Goal: Task Accomplishment & Management: Complete application form

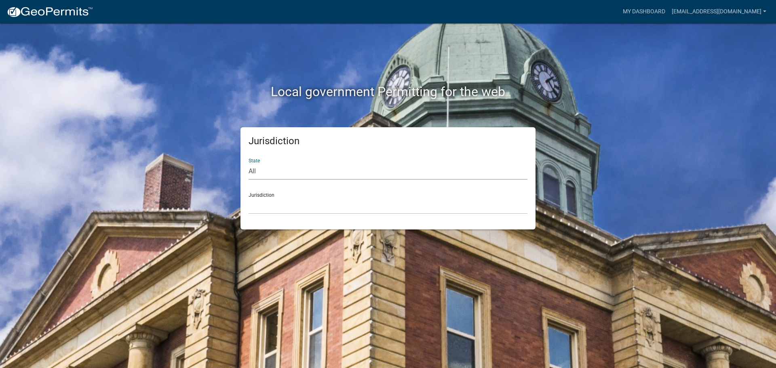
click at [289, 169] on select "All [US_STATE] [US_STATE] [US_STATE] [US_STATE] [US_STATE] [US_STATE] [US_STATE…" at bounding box center [388, 171] width 279 height 17
select select "[US_STATE]"
click at [249, 163] on select "All [US_STATE] [US_STATE] [US_STATE] [US_STATE] [US_STATE] [US_STATE] [US_STATE…" at bounding box center [388, 171] width 279 height 17
click at [264, 208] on select "City of [GEOGRAPHIC_DATA], [US_STATE] City of [GEOGRAPHIC_DATA], [US_STATE] Cit…" at bounding box center [388, 206] width 279 height 17
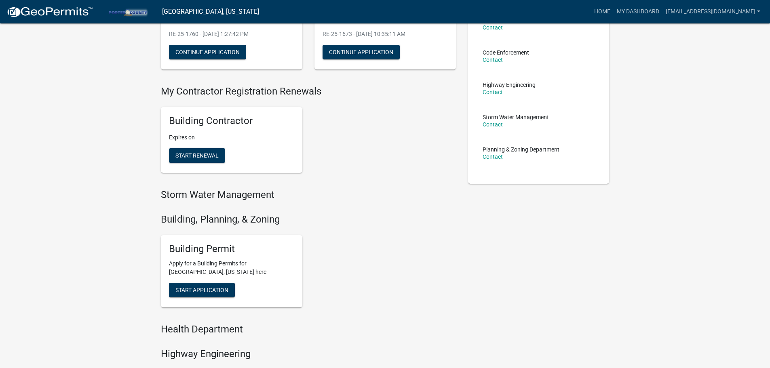
scroll to position [121, 0]
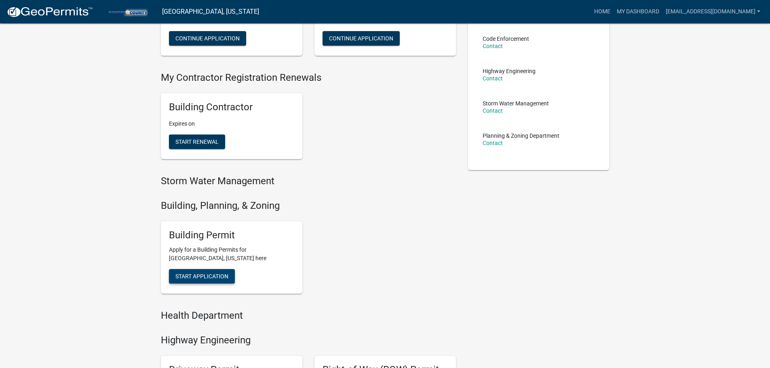
click at [206, 273] on span "Start Application" at bounding box center [201, 276] width 53 height 6
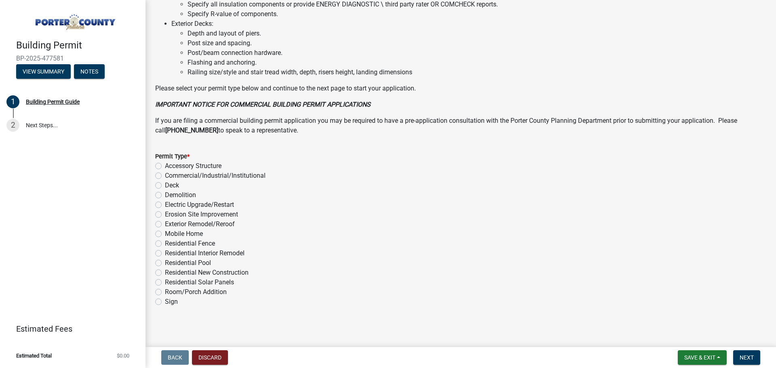
scroll to position [546, 0]
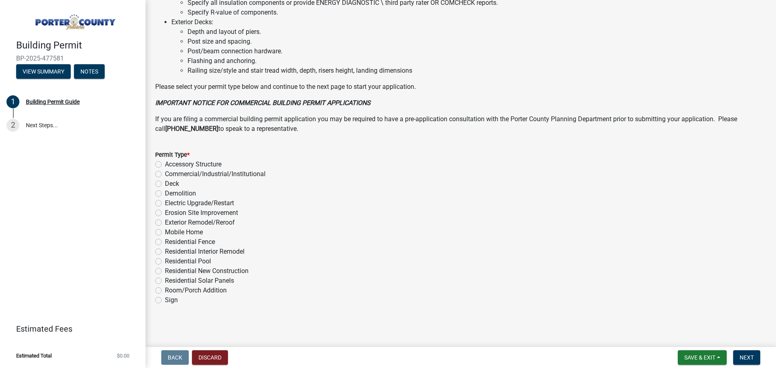
click at [165, 223] on label "Exterior Remodel/Reroof" at bounding box center [200, 223] width 70 height 10
click at [165, 223] on input "Exterior Remodel/Reroof" at bounding box center [167, 220] width 5 height 5
radio input "true"
click at [746, 359] on span "Next" at bounding box center [747, 358] width 14 height 6
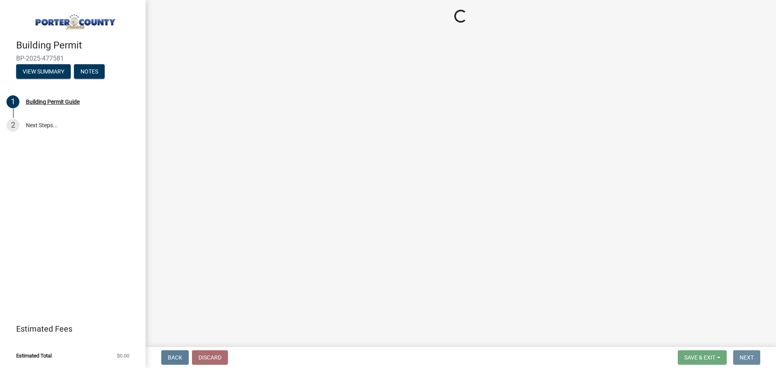
scroll to position [0, 0]
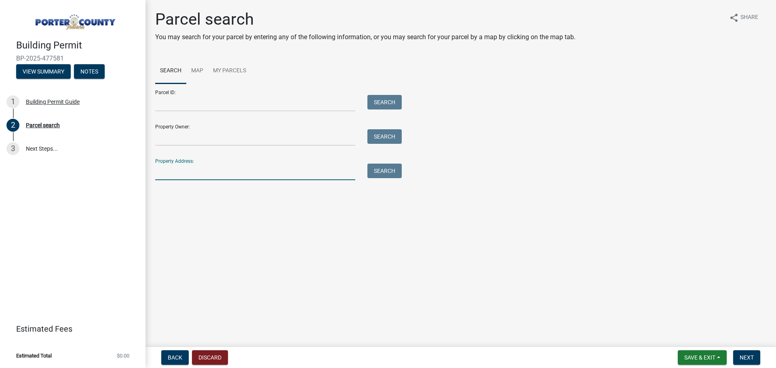
click at [241, 167] on input "Property Address:" at bounding box center [255, 172] width 200 height 17
click at [272, 174] on input "Property Address:" at bounding box center [255, 172] width 200 height 17
type input "539 N 300 E"
click at [379, 174] on button "Search" at bounding box center [385, 171] width 34 height 15
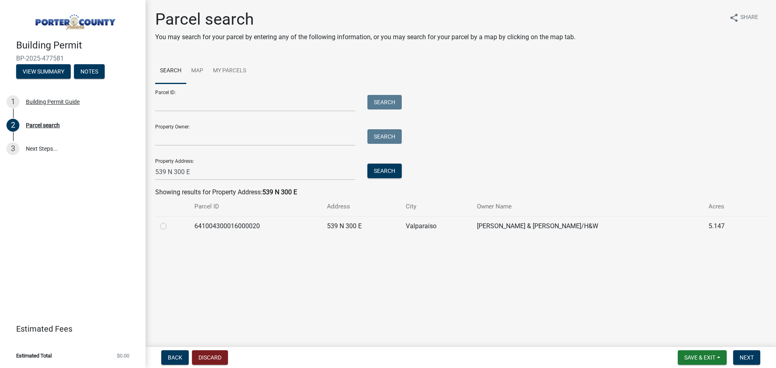
click at [163, 230] on div at bounding box center [172, 227] width 25 height 10
click at [170, 222] on label at bounding box center [170, 222] width 0 height 0
click at [170, 227] on input "radio" at bounding box center [172, 224] width 5 height 5
radio input "true"
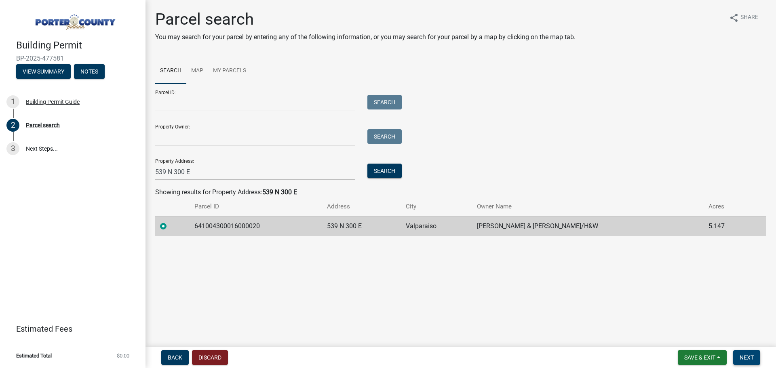
click at [742, 355] on span "Next" at bounding box center [747, 358] width 14 height 6
click at [747, 353] on button "Next" at bounding box center [746, 358] width 27 height 15
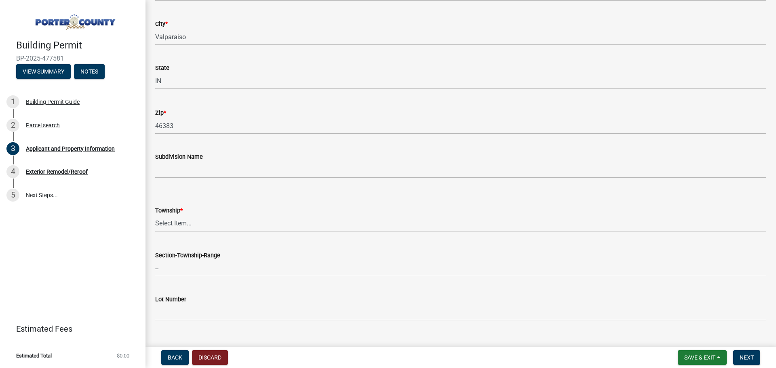
scroll to position [202, 0]
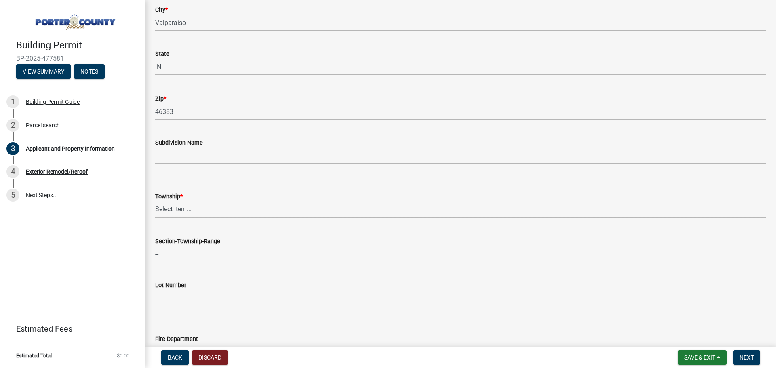
click at [275, 214] on select "Select Item... [PERSON_NAME][GEOGRAPHIC_DATA] [PERSON_NAME][GEOGRAPHIC_DATA] [G…" at bounding box center [460, 209] width 611 height 17
click at [155, 201] on select "Select Item... [PERSON_NAME][GEOGRAPHIC_DATA] [PERSON_NAME][GEOGRAPHIC_DATA] [G…" at bounding box center [460, 209] width 611 height 17
select select "3d0e3105-d46a-462c-9cf4-b32453f427e3"
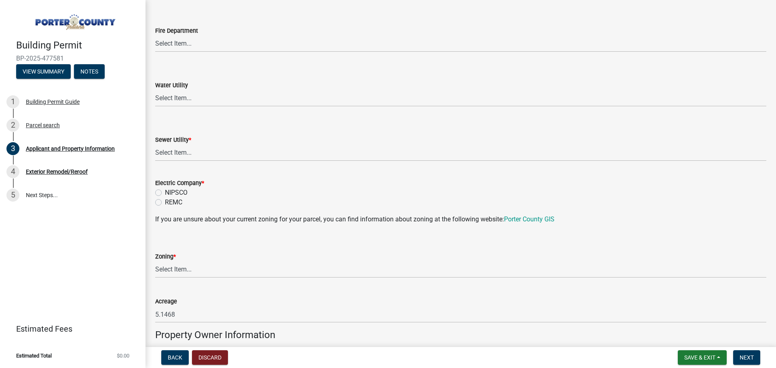
scroll to position [526, 0]
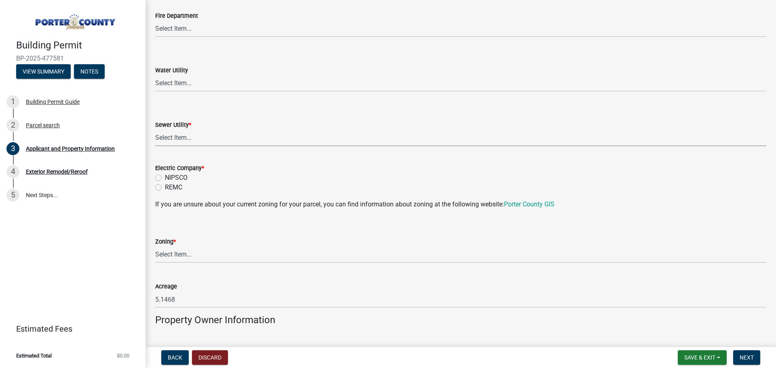
click at [199, 135] on select "Select Item... Aqua [US_STATE] Inc Damon Run Falling Waters Lake Eliza - LEACD …" at bounding box center [460, 138] width 611 height 17
click at [155, 130] on select "Select Item... Aqua [US_STATE] Inc Damon Run Falling Waters Lake Eliza - LEACD …" at bounding box center [460, 138] width 611 height 17
select select "ad46db9b-b68a-4590-8d08-f4fb10f3ead6"
click at [163, 177] on div "NIPSCO" at bounding box center [460, 178] width 611 height 10
click at [165, 178] on label "NIPSCO" at bounding box center [176, 178] width 23 height 10
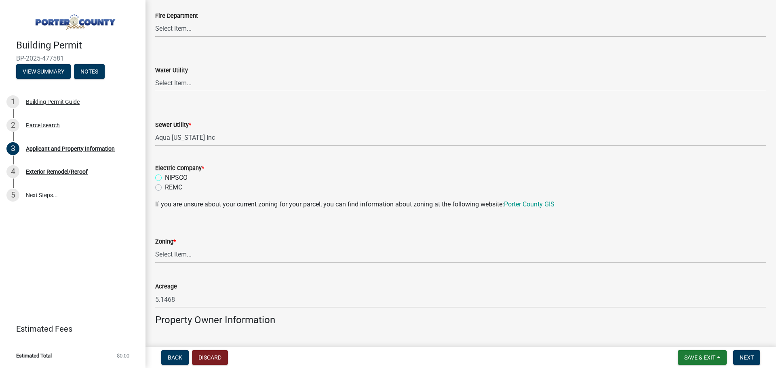
click at [165, 178] on input "NIPSCO" at bounding box center [167, 175] width 5 height 5
radio input "true"
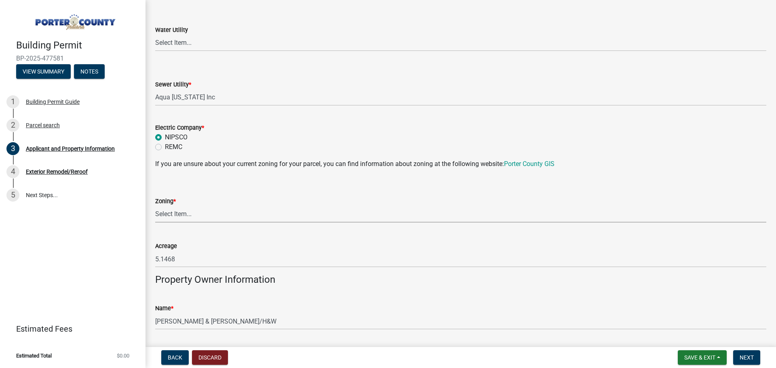
click at [189, 216] on select "Select Item... A1 A2 CH CM CN I1 I2 I3 IN MP OT P1 P2 PUD R1 R2 R3 R4 RL RR" at bounding box center [460, 214] width 611 height 17
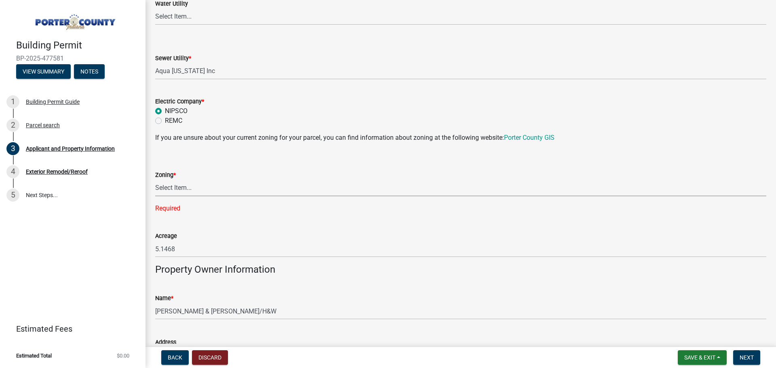
scroll to position [606, 0]
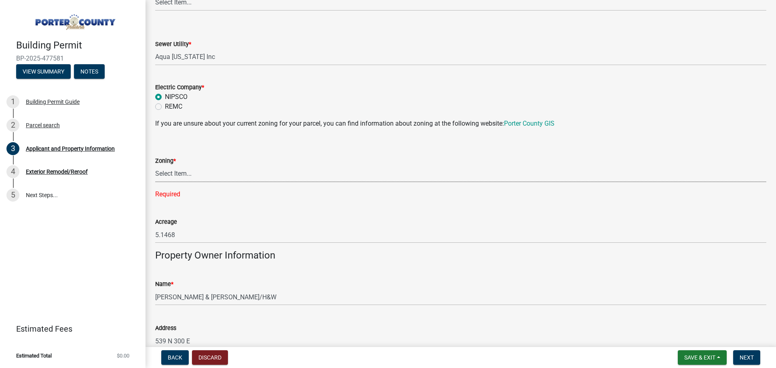
click at [239, 171] on select "Select Item... A1 A2 CH CM CN I1 I2 I3 IN MP OT P1 P2 PUD R1 R2 R3 R4 RL RR" at bounding box center [460, 174] width 611 height 17
click at [155, 166] on select "Select Item... A1 A2 CH CM CN I1 I2 I3 IN MP OT P1 P2 PUD R1 R2 R3 R4 RL RR" at bounding box center [460, 174] width 611 height 17
select select "92efe679-05f4-414a-9426-51627fba5de6"
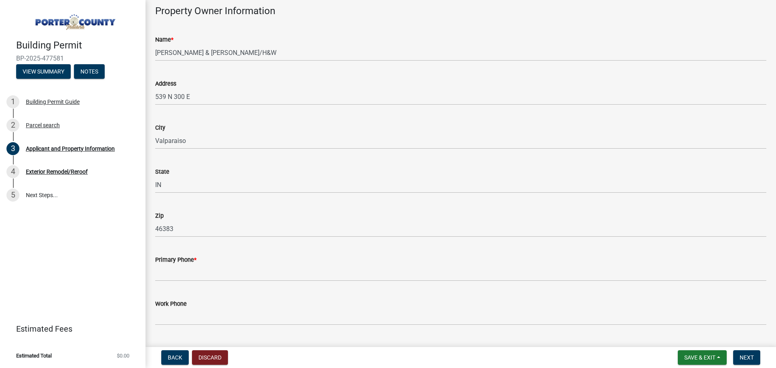
scroll to position [849, 0]
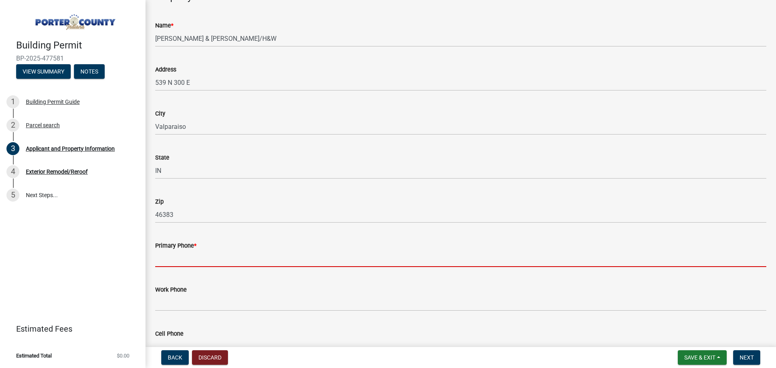
click at [317, 255] on input "Primary Phone *" at bounding box center [460, 259] width 611 height 17
paste input "[PHONE_NUMBER]"
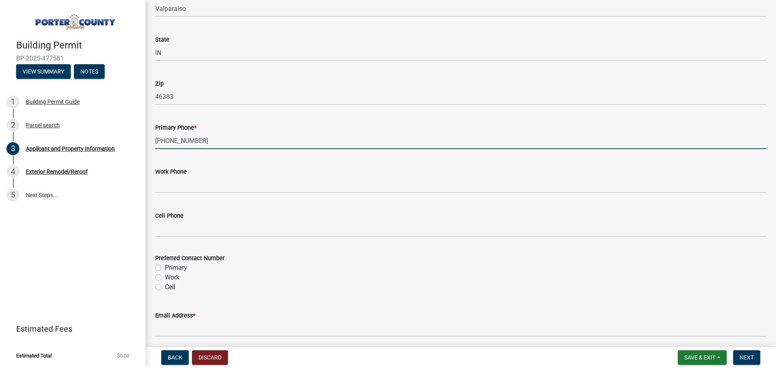
scroll to position [1011, 0]
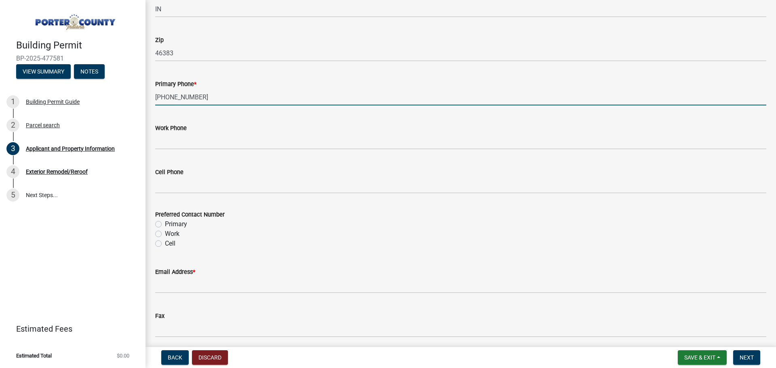
type input "[PHONE_NUMBER]"
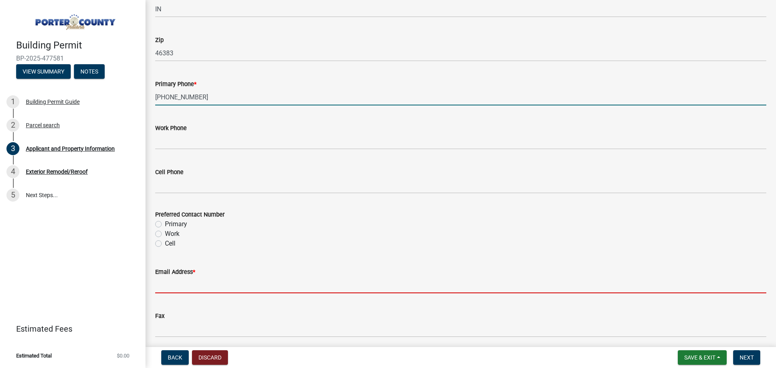
drag, startPoint x: 191, startPoint y: 281, endPoint x: 201, endPoint y: 277, distance: 11.2
click at [191, 281] on input "Email Address *" at bounding box center [460, 285] width 611 height 17
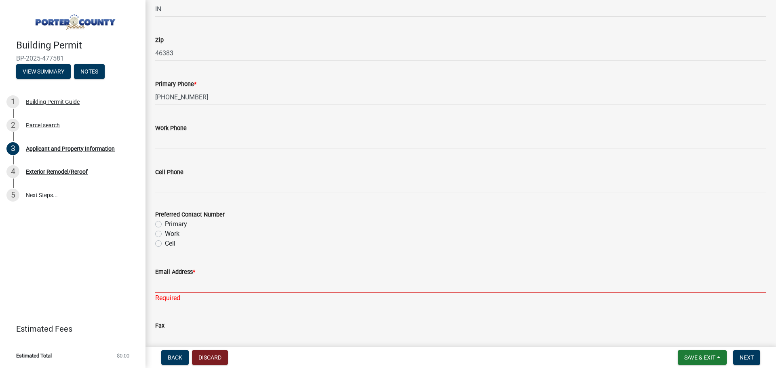
click at [190, 285] on input "Email Address *" at bounding box center [460, 285] width 611 height 17
paste input "[EMAIL_ADDRESS]"
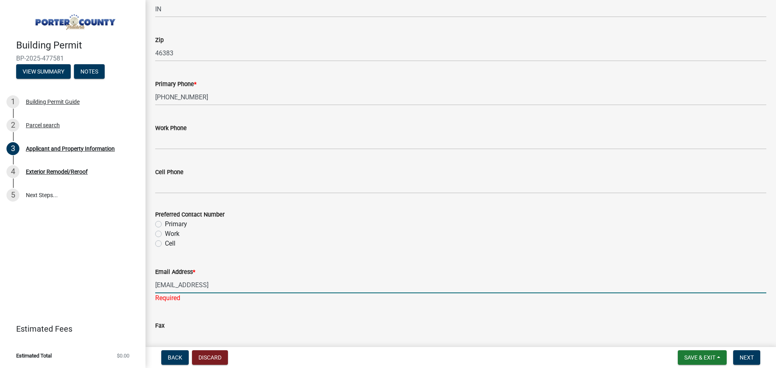
click at [226, 284] on input "[EMAIL_ADDRESS]" at bounding box center [460, 285] width 611 height 17
click at [257, 288] on input "[EMAIL_ADDRESS][DOMAIN_NAME]" at bounding box center [460, 285] width 611 height 17
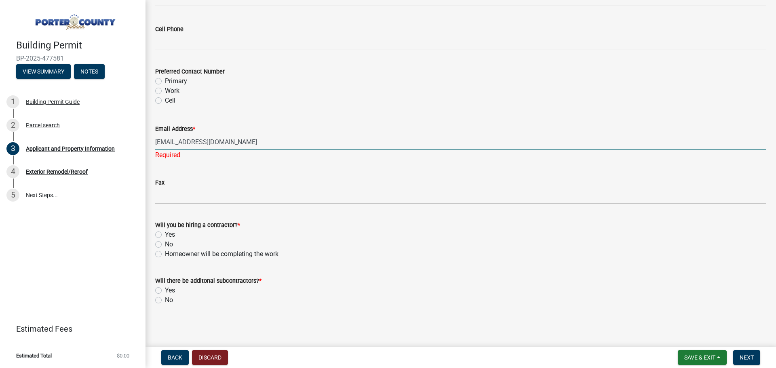
type input "[EMAIL_ADDRESS][DOMAIN_NAME]"
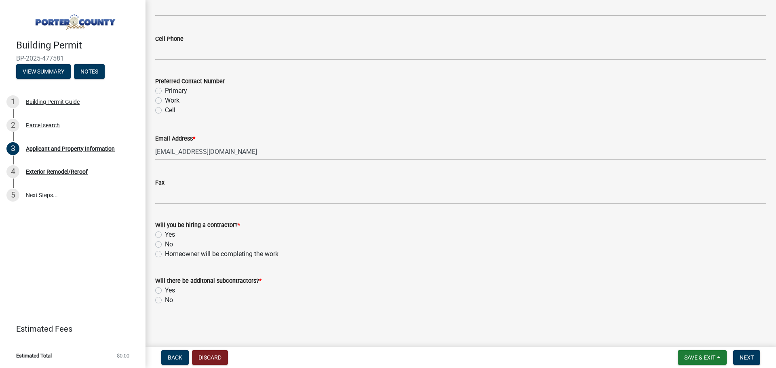
click at [165, 235] on label "Yes" at bounding box center [170, 235] width 10 height 10
click at [165, 235] on input "Yes" at bounding box center [167, 232] width 5 height 5
radio input "true"
click at [165, 302] on label "No" at bounding box center [169, 301] width 8 height 10
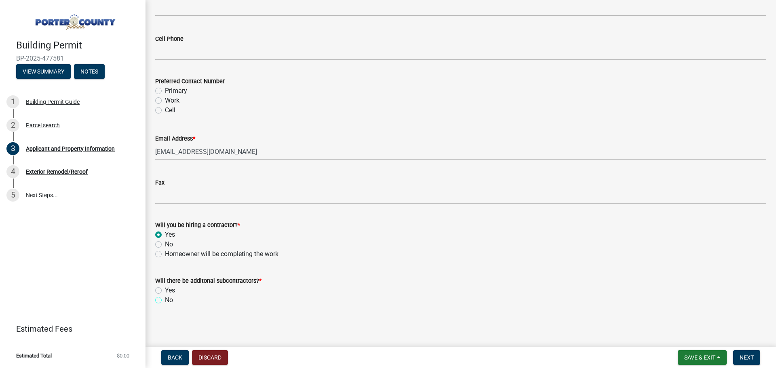
click at [165, 301] on input "No" at bounding box center [167, 298] width 5 height 5
radio input "true"
click at [752, 354] on button "Next" at bounding box center [746, 358] width 27 height 15
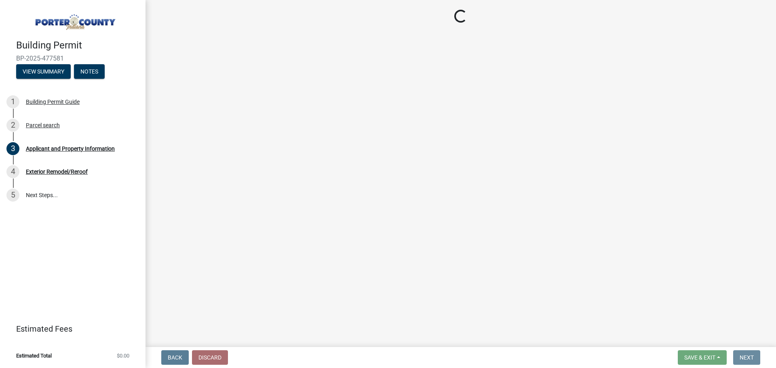
scroll to position [0, 0]
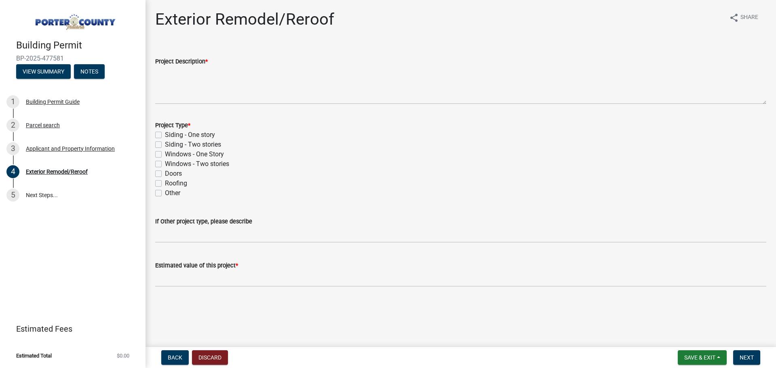
click at [165, 164] on label "Windows - Two stories" at bounding box center [197, 164] width 64 height 10
click at [165, 164] on input "Windows - Two stories" at bounding box center [167, 161] width 5 height 5
checkbox input "true"
checkbox input "false"
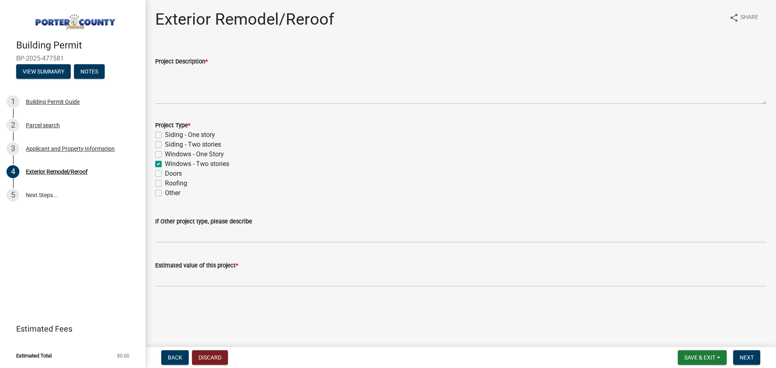
checkbox input "false"
checkbox input "true"
checkbox input "false"
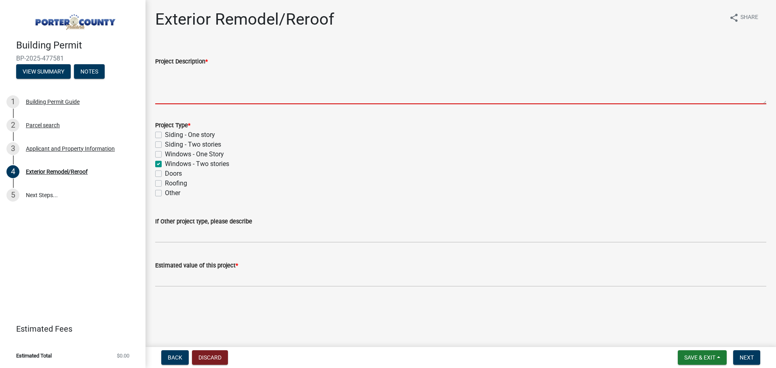
click at [223, 73] on textarea "Project Description *" at bounding box center [460, 85] width 611 height 38
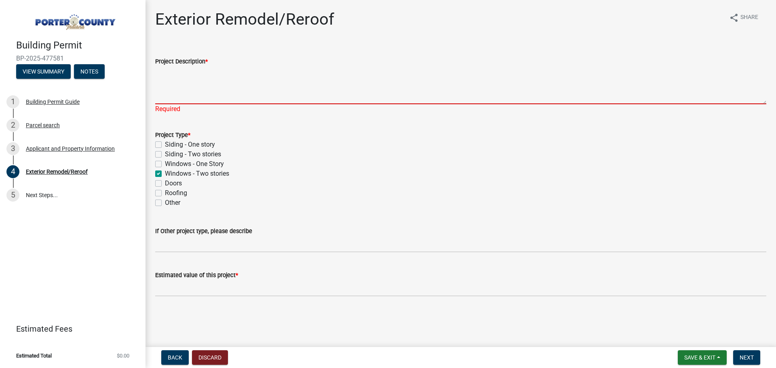
click at [189, 83] on textarea "Project Description *" at bounding box center [460, 85] width 611 height 38
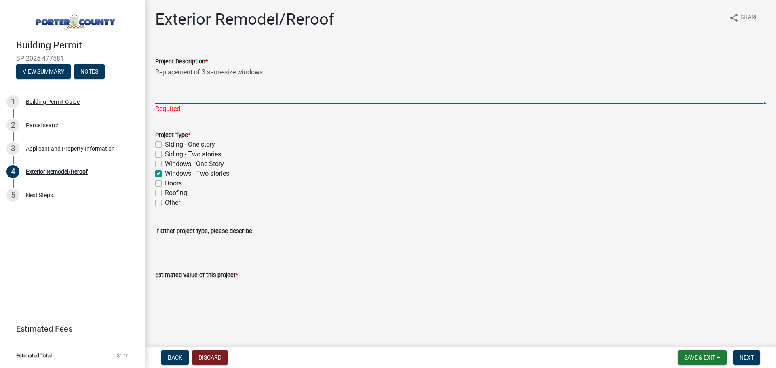
type textarea "Replacement of 3 same-size windows"
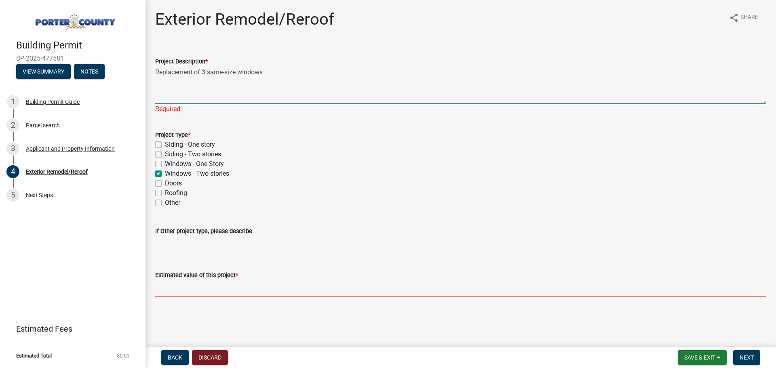
click at [223, 290] on wm-data-entity-input "Estimated value of this project *" at bounding box center [460, 281] width 611 height 45
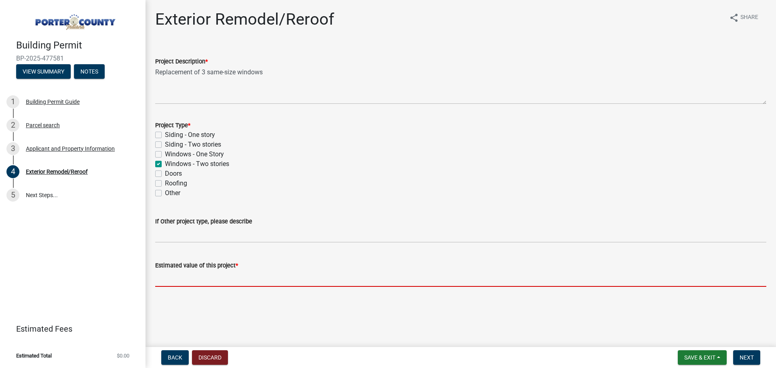
click at [223, 282] on input "text" at bounding box center [460, 278] width 611 height 17
click at [186, 281] on input "text" at bounding box center [460, 278] width 611 height 17
paste input "11,802.00"
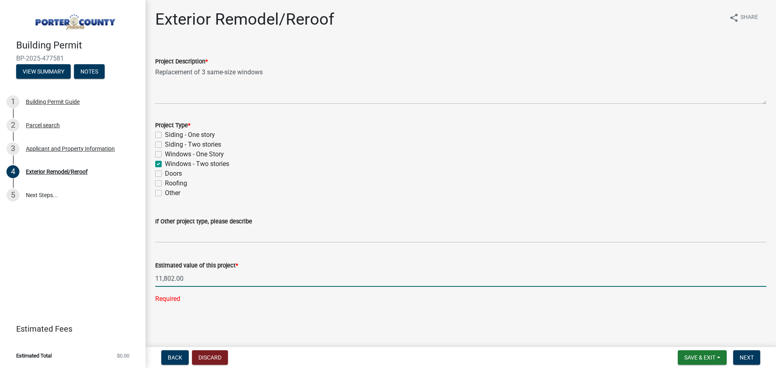
type input "11802"
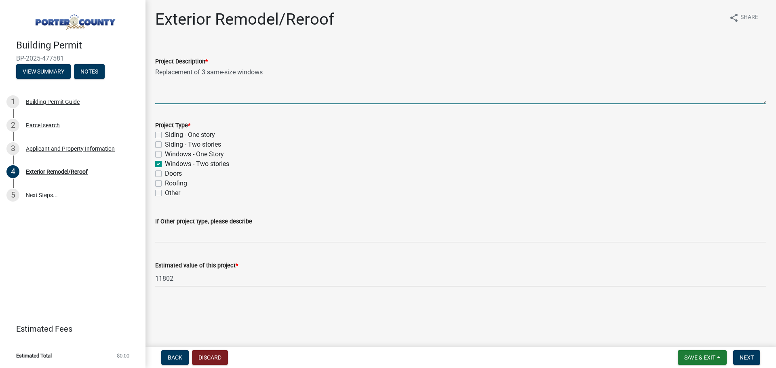
click at [263, 73] on textarea "Replacement of 3 same-size windows" at bounding box center [460, 85] width 611 height 38
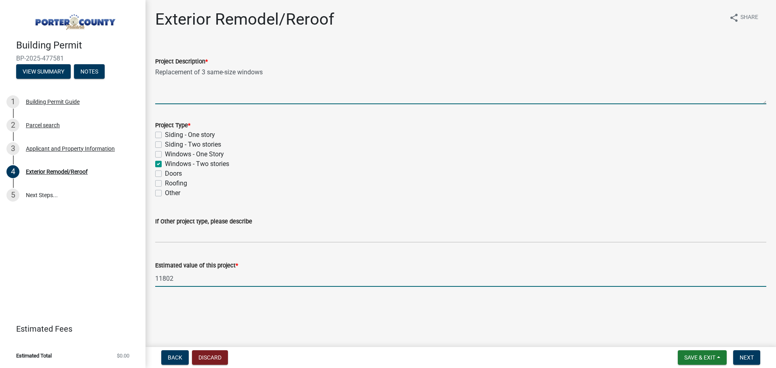
click at [205, 282] on input "11802" at bounding box center [460, 278] width 611 height 17
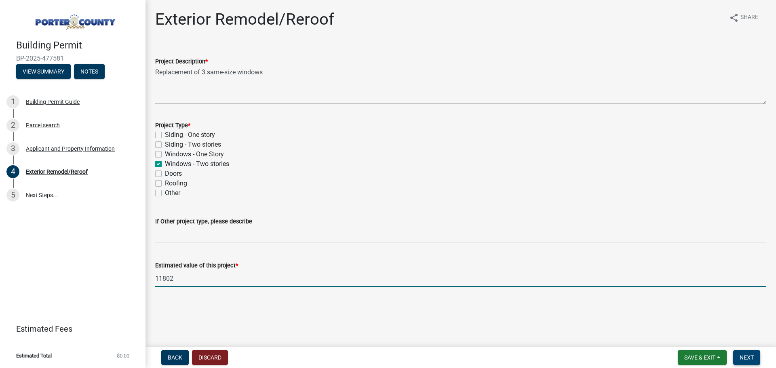
click at [741, 355] on span "Next" at bounding box center [747, 358] width 14 height 6
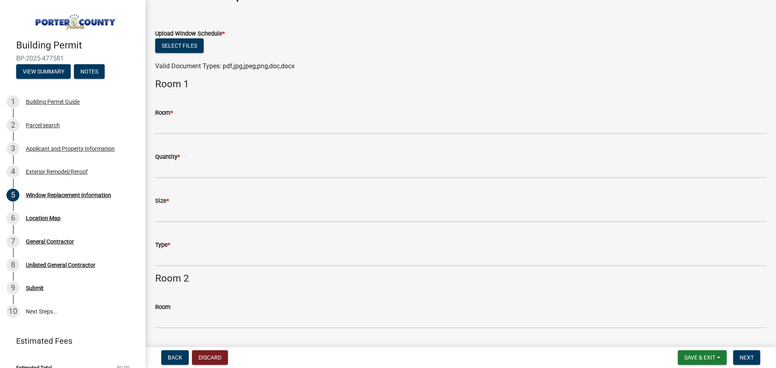
scroll to position [40, 0]
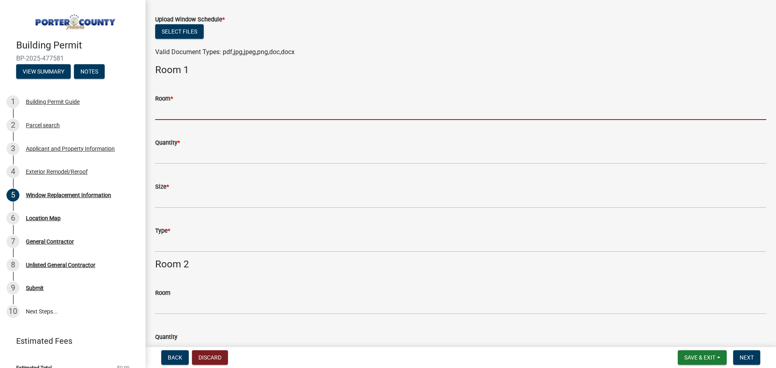
click at [185, 114] on input "Room *" at bounding box center [460, 111] width 611 height 17
click at [195, 96] on div "Room *" at bounding box center [460, 99] width 611 height 10
click at [192, 114] on input "Room *" at bounding box center [460, 111] width 611 height 17
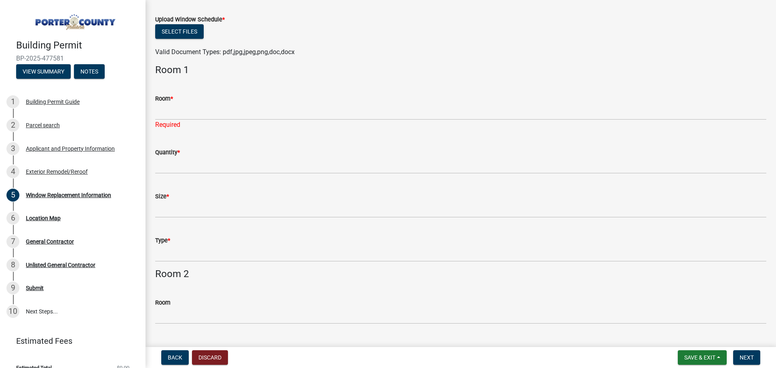
click at [192, 97] on div "Room *" at bounding box center [460, 99] width 611 height 10
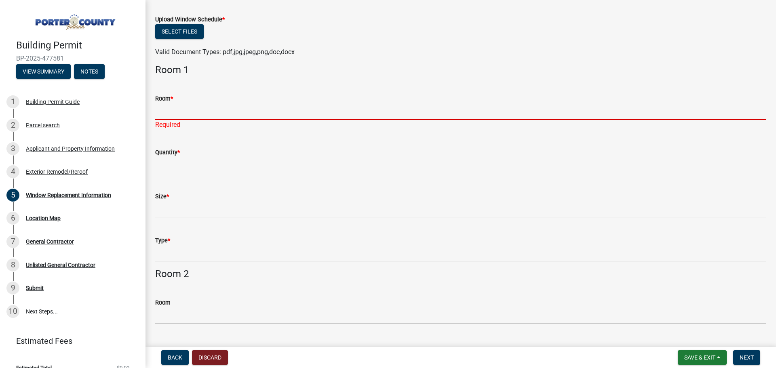
click at [186, 112] on input "Room *" at bounding box center [460, 111] width 611 height 17
click at [186, 93] on div "Room * Required" at bounding box center [460, 105] width 611 height 47
click at [184, 112] on input "Room *" at bounding box center [460, 111] width 611 height 17
click at [164, 114] on input "Room *" at bounding box center [460, 111] width 611 height 17
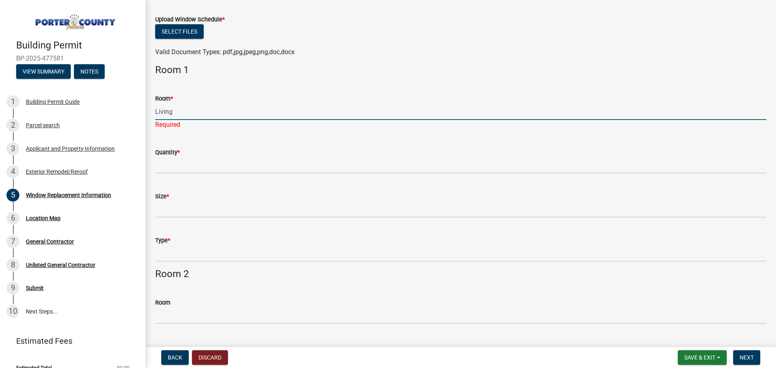
type input "Living"
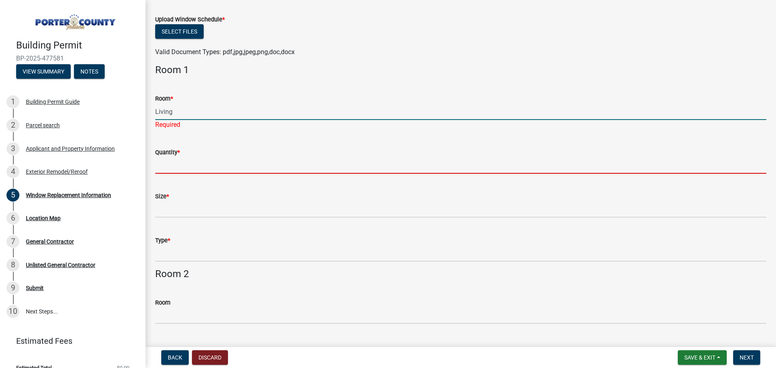
click at [165, 161] on input "Quantity *" at bounding box center [460, 165] width 611 height 17
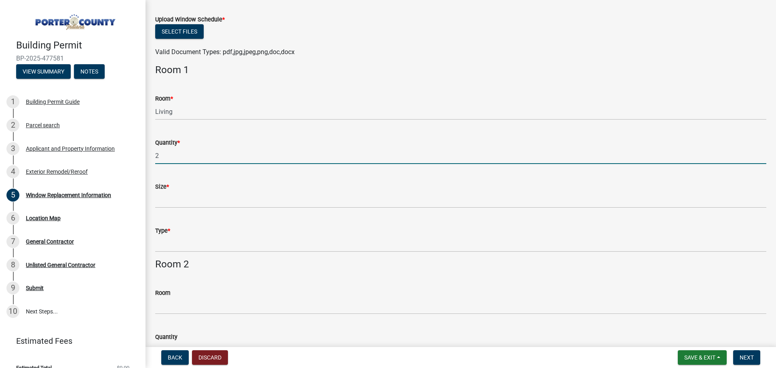
type input "2"
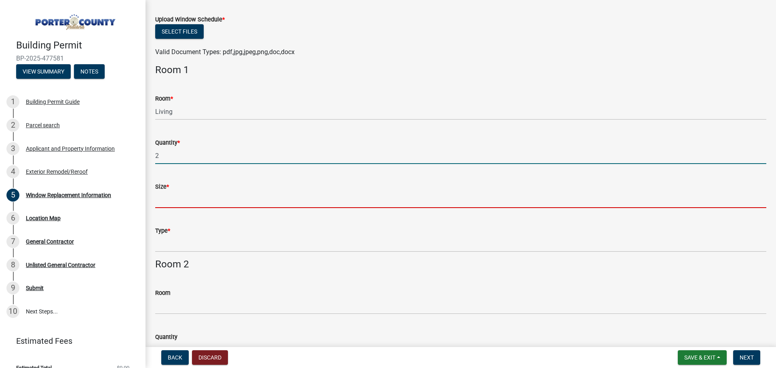
click at [169, 206] on input "Size *" at bounding box center [460, 200] width 611 height 17
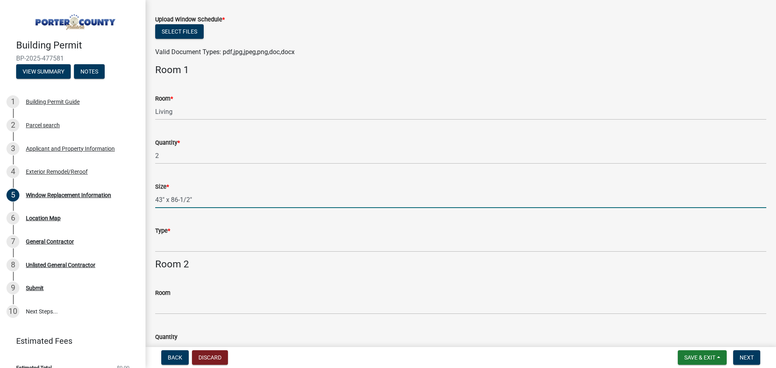
type input "43" x 86-1/2""
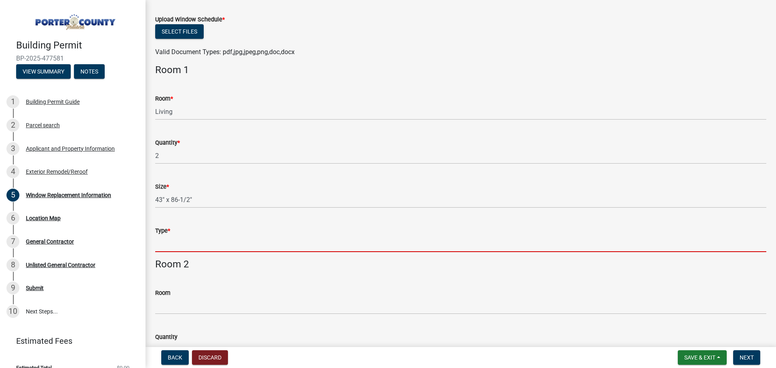
click at [171, 242] on input "Type *" at bounding box center [460, 244] width 611 height 17
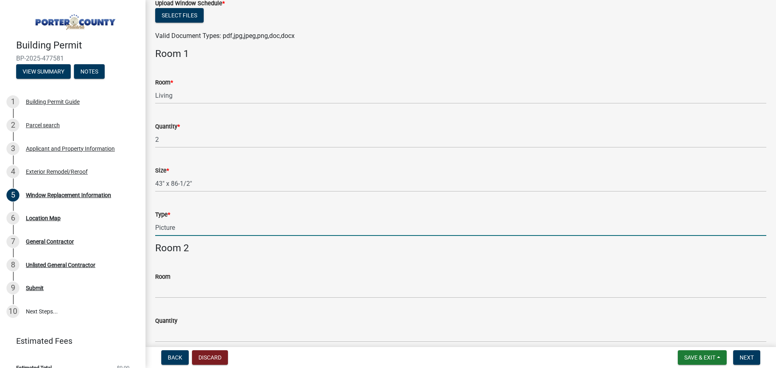
scroll to position [81, 0]
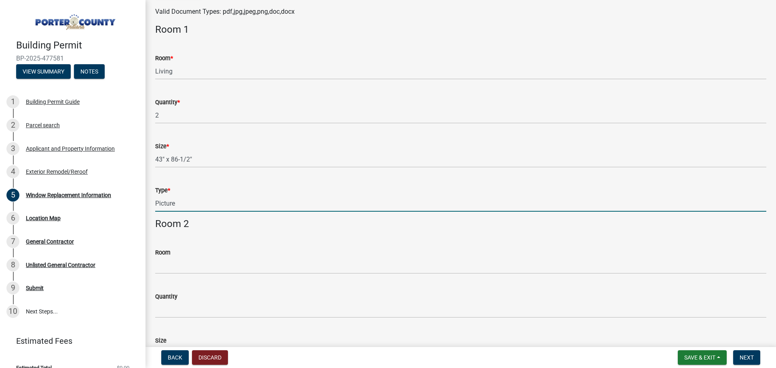
type input "Picture"
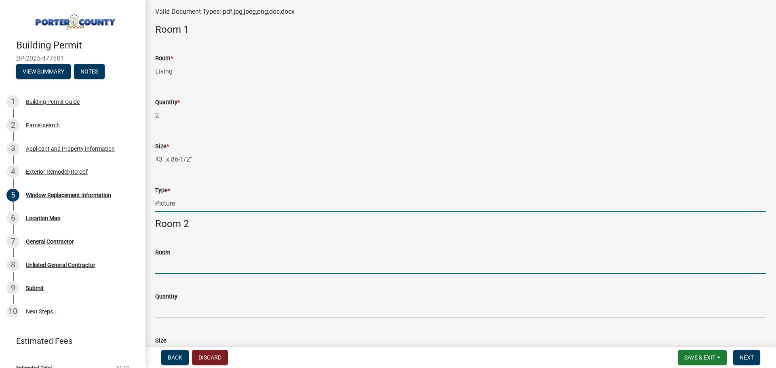
click at [184, 266] on input "Room" at bounding box center [460, 266] width 611 height 17
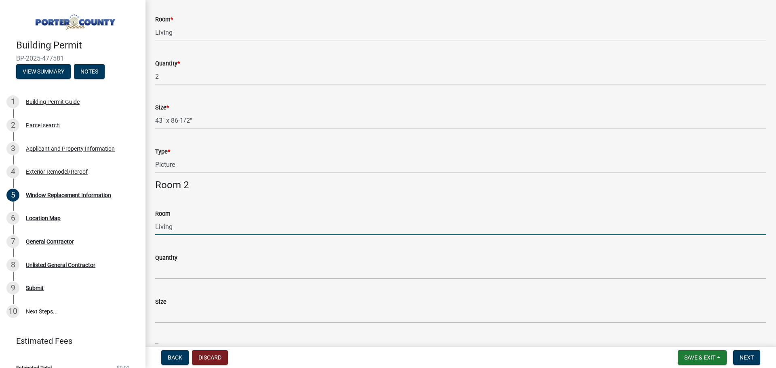
scroll to position [162, 0]
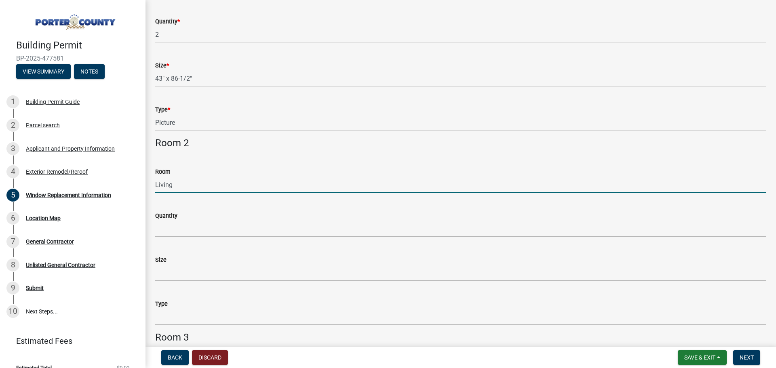
type input "Living"
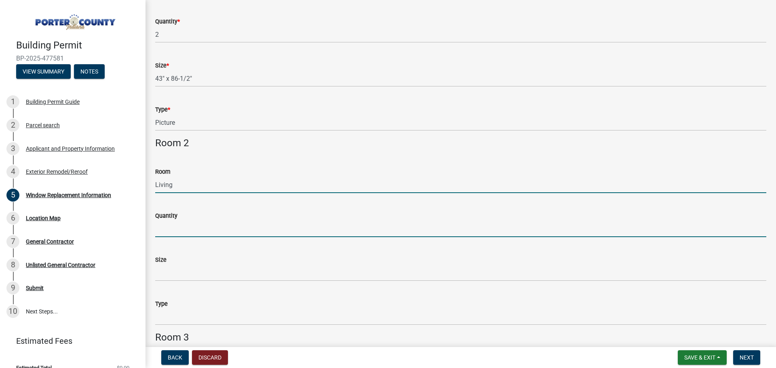
click at [166, 227] on input "Quantity" at bounding box center [460, 229] width 611 height 17
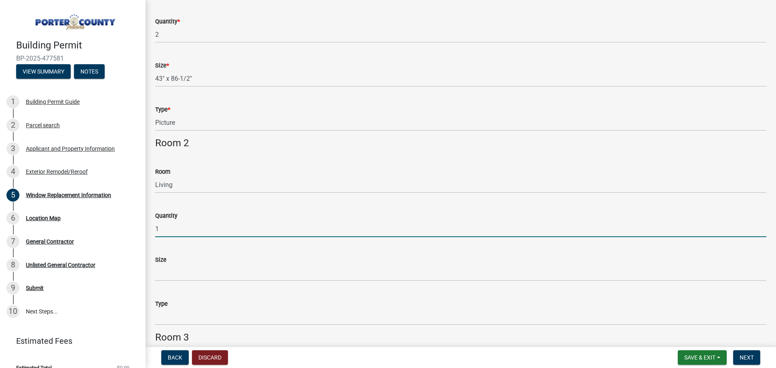
type input "1"
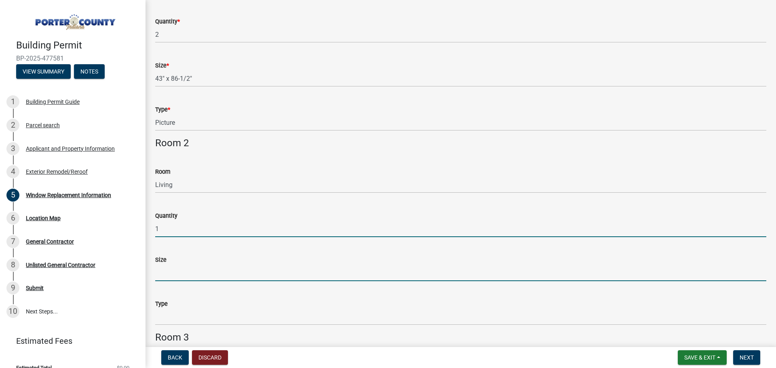
click at [165, 269] on input "Size" at bounding box center [460, 273] width 611 height 17
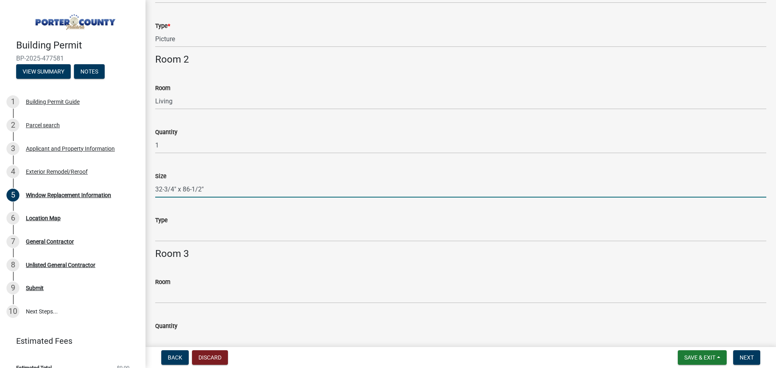
scroll to position [202, 0]
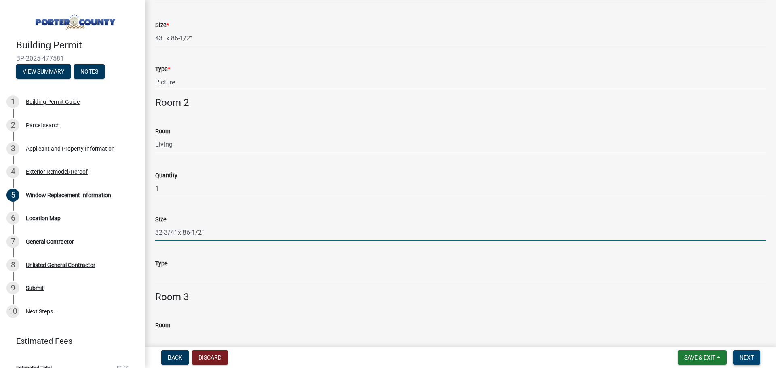
type input "32-3/4" x 86-1/2""
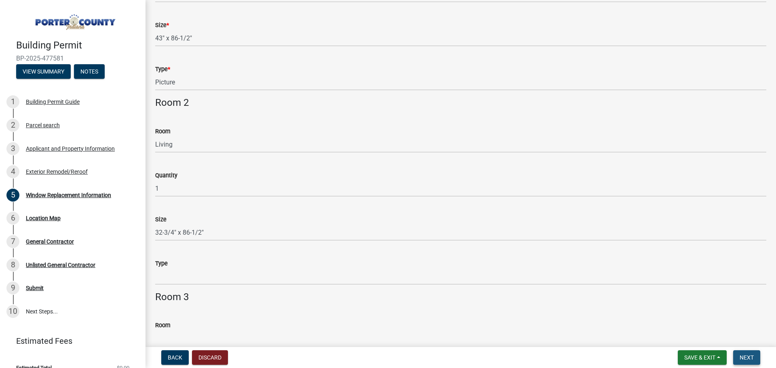
click at [740, 359] on span "Next" at bounding box center [747, 358] width 14 height 6
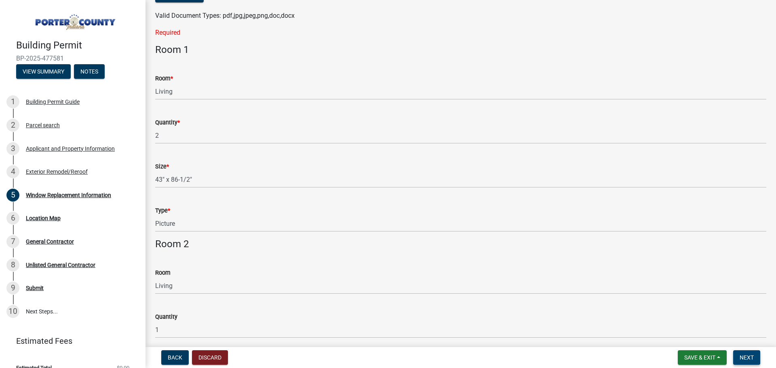
scroll to position [0, 0]
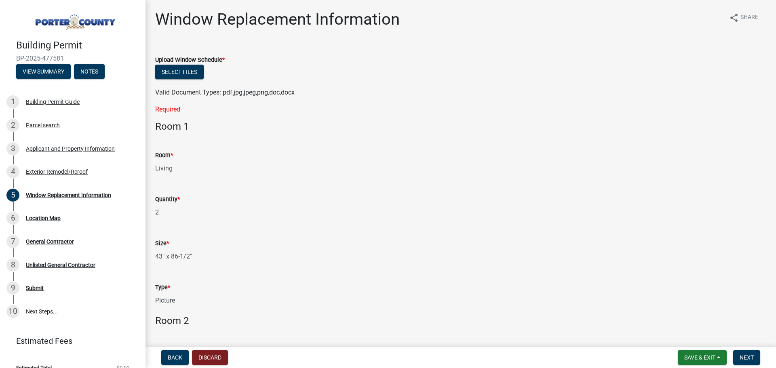
click at [266, 124] on h4 "Room 1" at bounding box center [460, 127] width 611 height 12
click at [174, 70] on button "Select files" at bounding box center [179, 72] width 49 height 15
click at [189, 69] on button "Select files" at bounding box center [179, 72] width 49 height 15
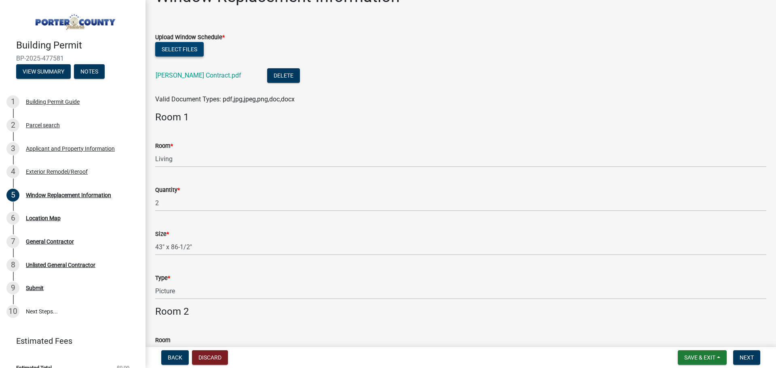
scroll to position [40, 0]
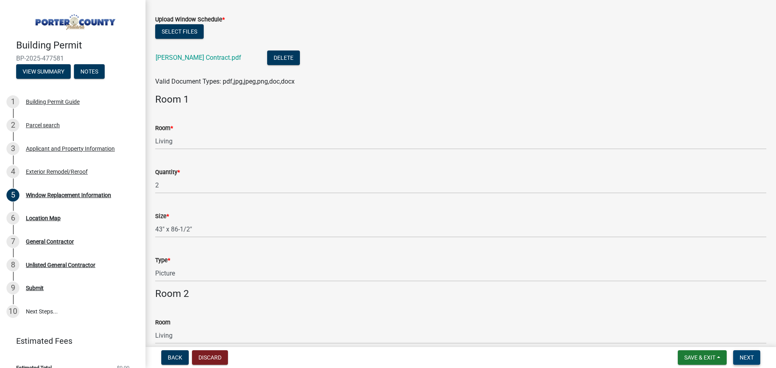
click at [742, 355] on span "Next" at bounding box center [747, 358] width 14 height 6
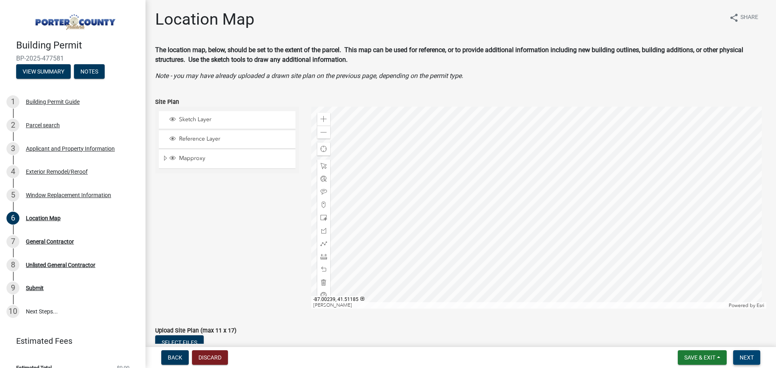
click at [746, 358] on span "Next" at bounding box center [747, 358] width 14 height 6
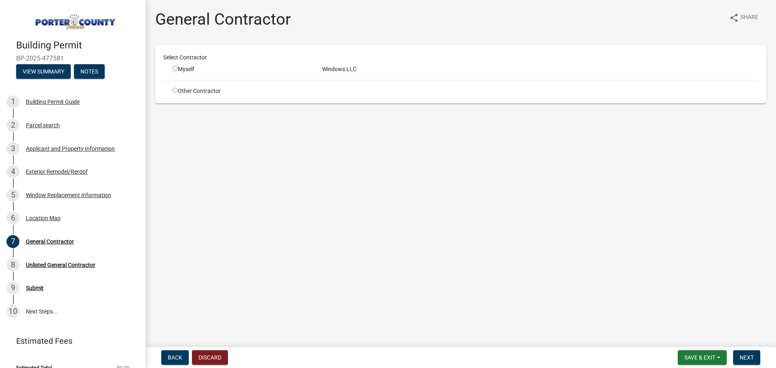
click at [176, 69] on input "radio" at bounding box center [175, 68] width 5 height 5
radio input "true"
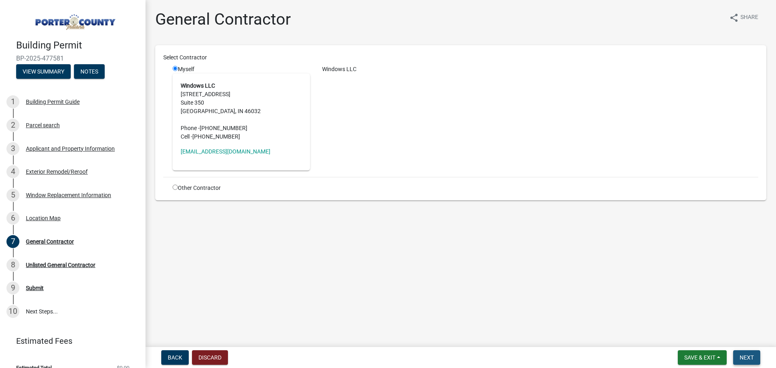
click at [747, 357] on span "Next" at bounding box center [747, 358] width 14 height 6
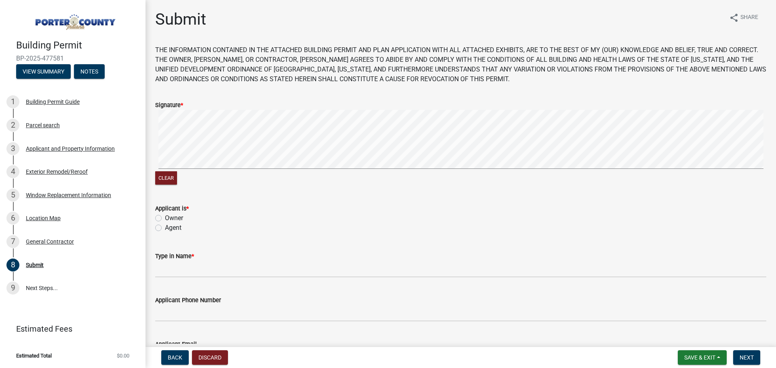
click at [165, 227] on label "Agent" at bounding box center [173, 228] width 17 height 10
click at [165, 227] on input "Agent" at bounding box center [167, 225] width 5 height 5
radio input "true"
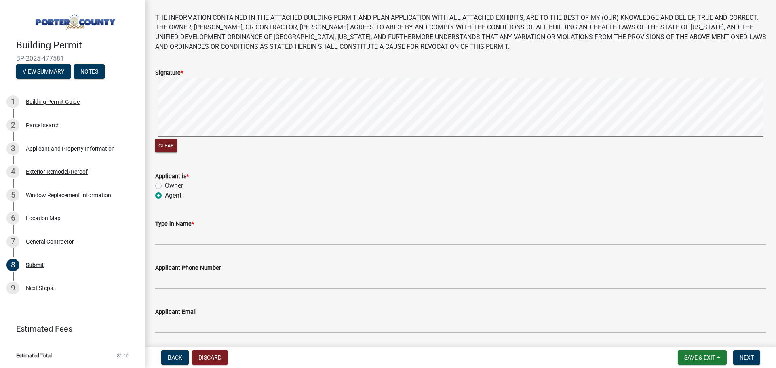
scroll to position [81, 0]
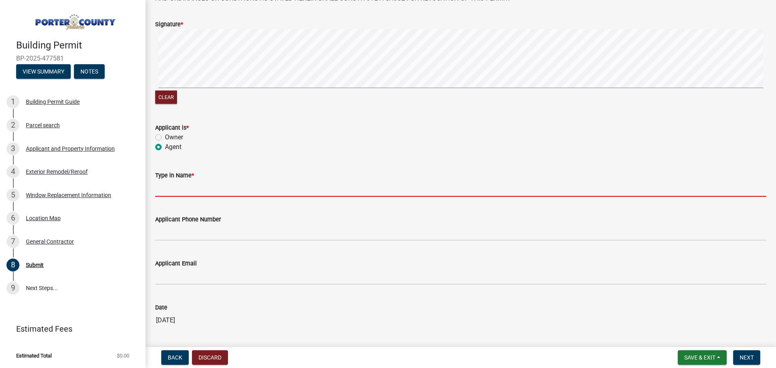
click at [188, 189] on input "Type in Name *" at bounding box center [460, 188] width 611 height 17
type input "[PERSON_NAME]"
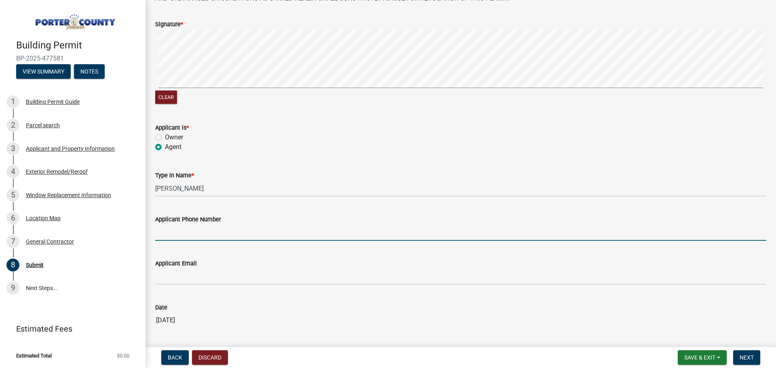
click at [195, 233] on input "Applicant Phone Number" at bounding box center [460, 232] width 611 height 17
type input "3175755574"
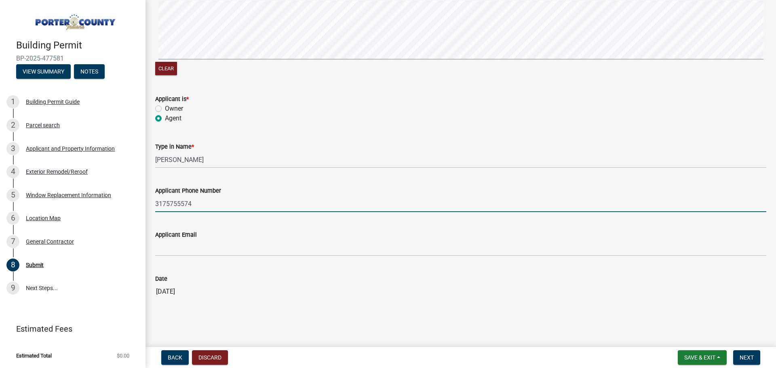
scroll to position [110, 0]
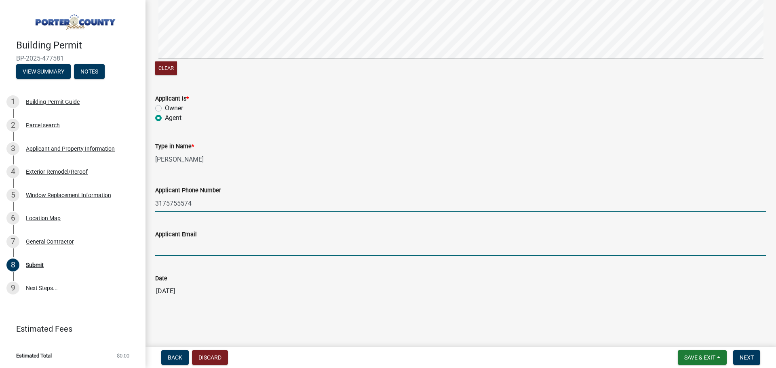
click at [207, 251] on input "Applicant Email" at bounding box center [460, 247] width 611 height 17
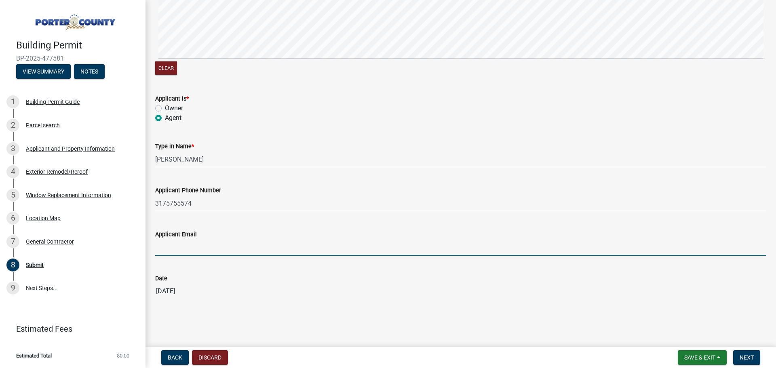
type input "[EMAIL_ADDRESS][DOMAIN_NAME]"
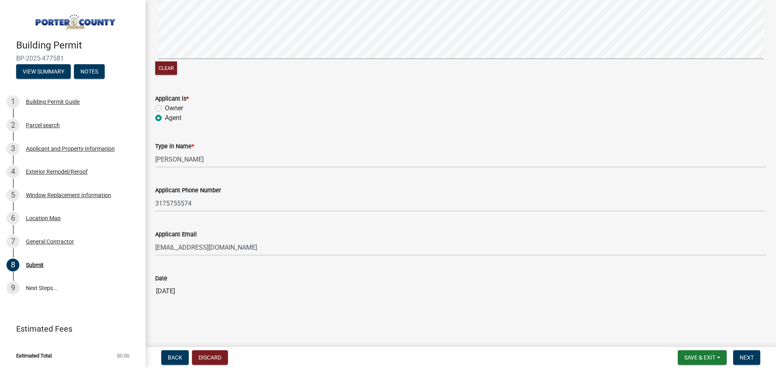
click at [390, 313] on div "Submit share Share THE INFORMATION CONTAINED IN THE ATTACHED BUILDING PERMIT AN…" at bounding box center [460, 110] width 623 height 420
click at [749, 355] on span "Next" at bounding box center [747, 358] width 14 height 6
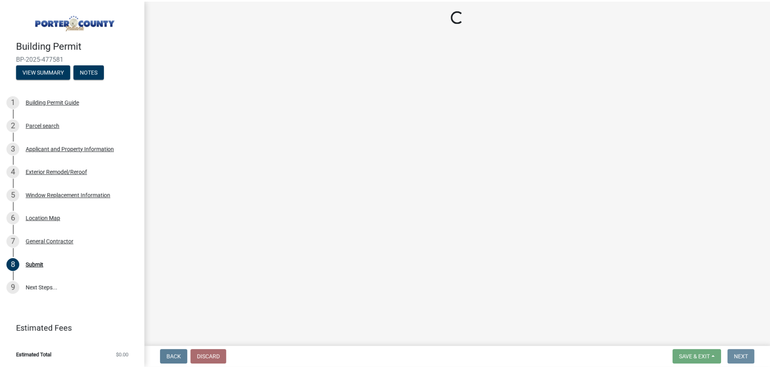
scroll to position [0, 0]
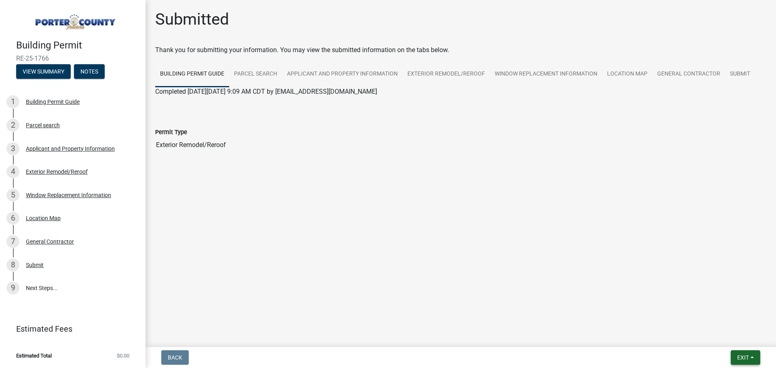
click at [743, 352] on button "Exit" at bounding box center [746, 358] width 30 height 15
click at [731, 338] on button "Save & Exit" at bounding box center [728, 336] width 65 height 19
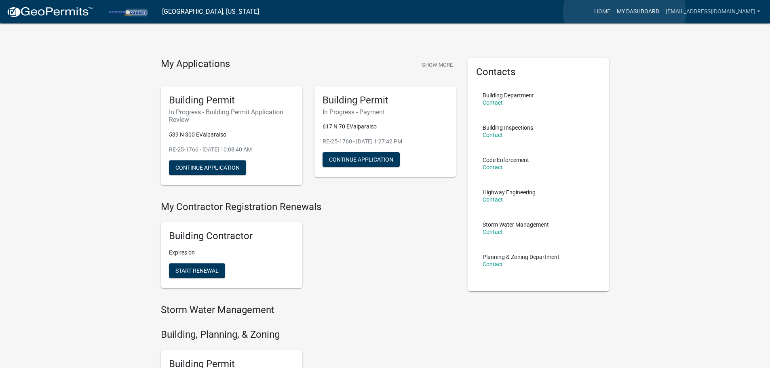
click at [625, 13] on link "My Dashboard" at bounding box center [638, 11] width 49 height 15
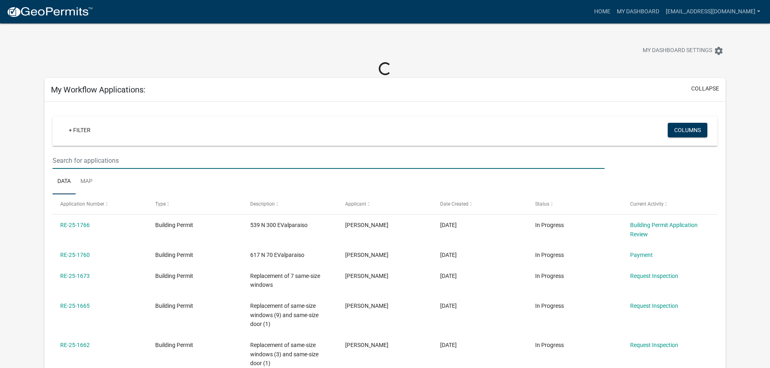
click at [98, 160] on input "text" at bounding box center [329, 160] width 552 height 17
